Goal: Task Accomplishment & Management: Manage account settings

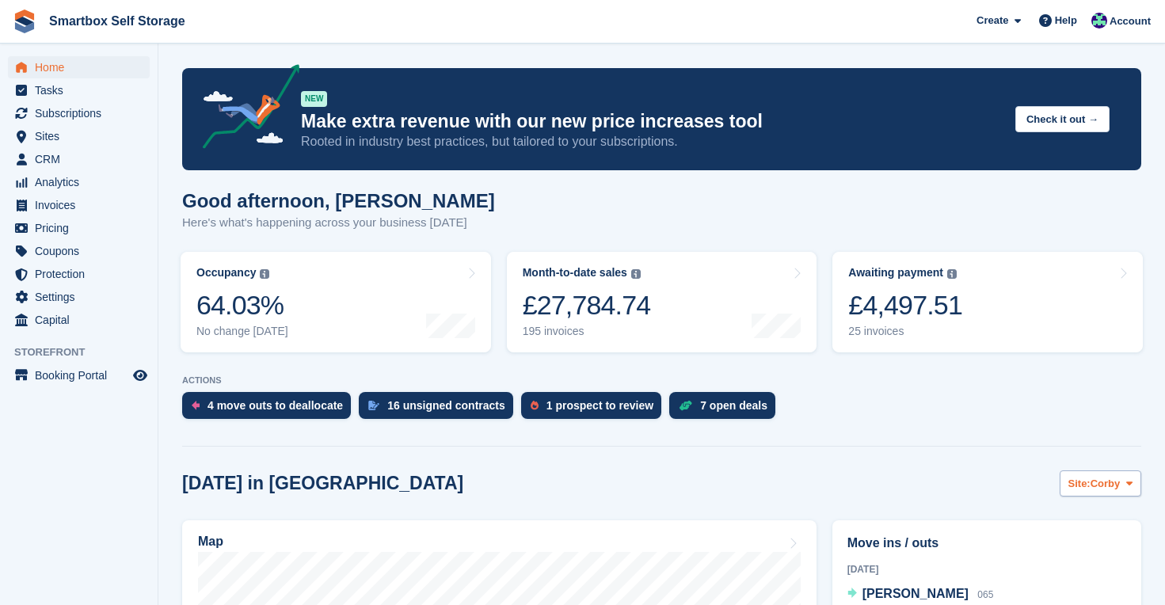
click at [1124, 484] on span at bounding box center [1129, 483] width 13 height 13
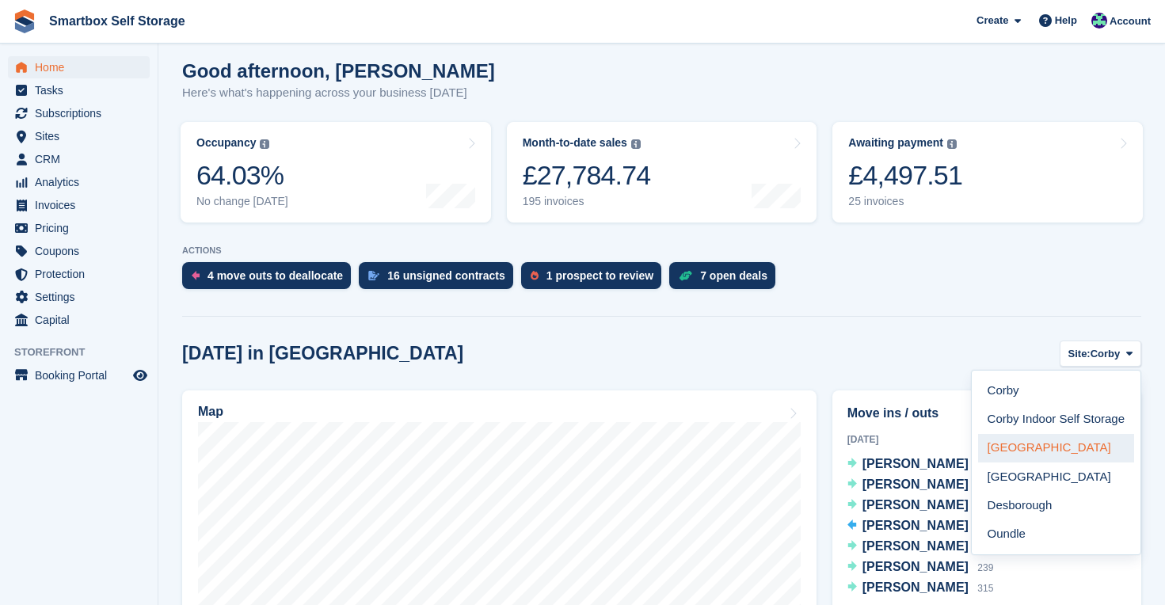
scroll to position [134, 0]
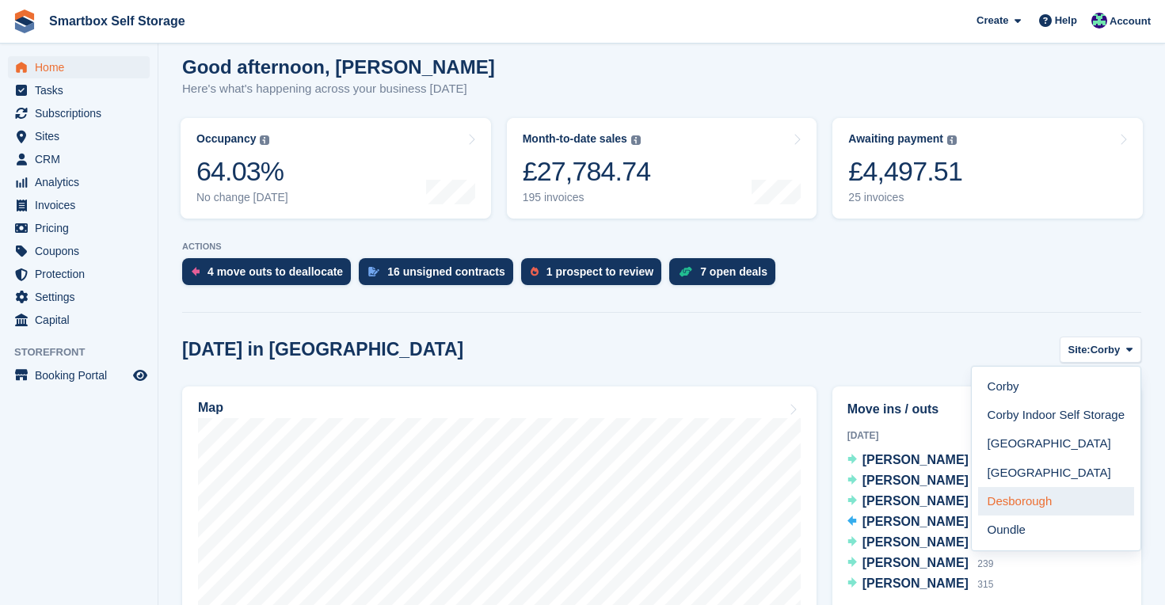
click at [1042, 500] on link "Desborough" at bounding box center [1056, 501] width 156 height 29
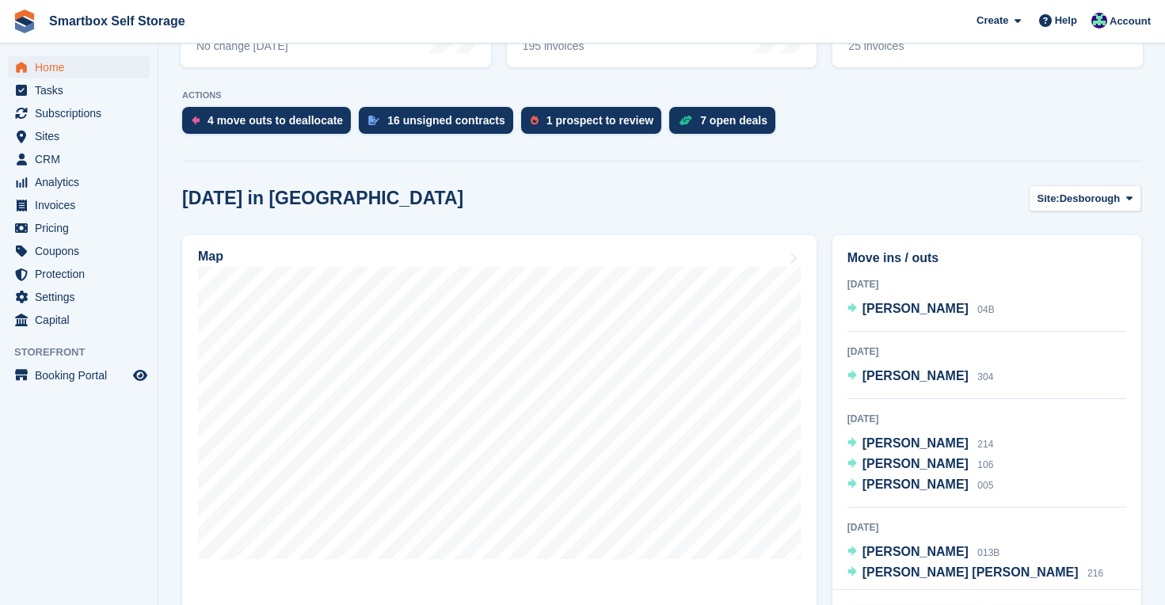
scroll to position [286, 0]
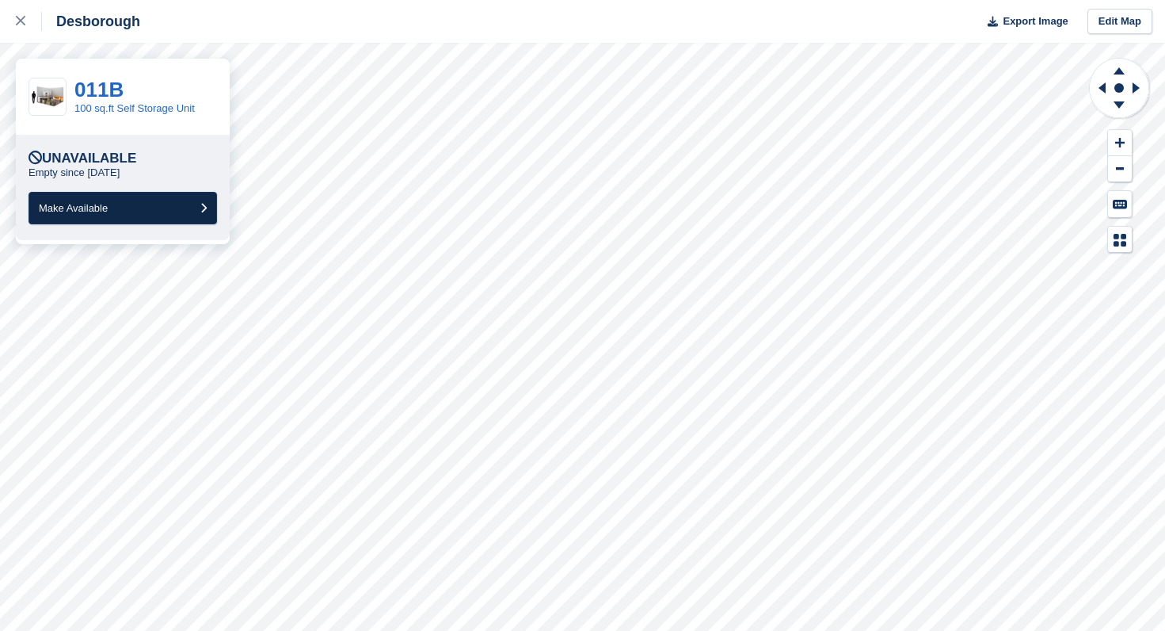
click at [165, 208] on button "Make Available" at bounding box center [123, 208] width 189 height 32
click at [120, 211] on button "Make Available" at bounding box center [123, 208] width 189 height 32
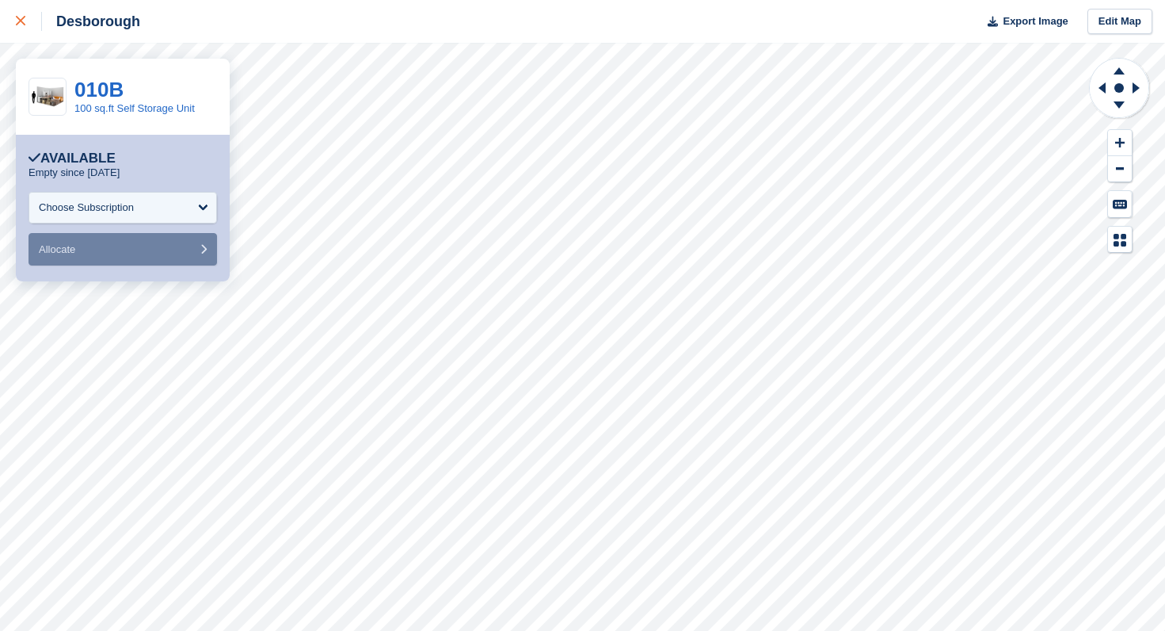
click at [36, 29] on div at bounding box center [29, 21] width 26 height 19
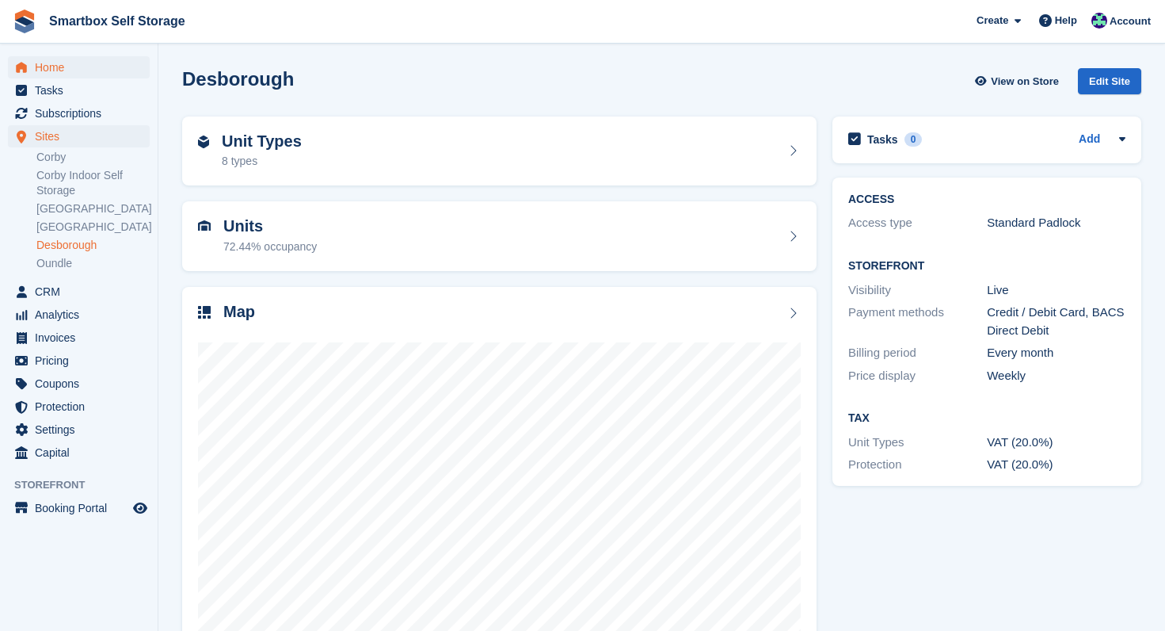
click at [49, 64] on span "Home" at bounding box center [82, 67] width 95 height 22
